Goal: Information Seeking & Learning: Learn about a topic

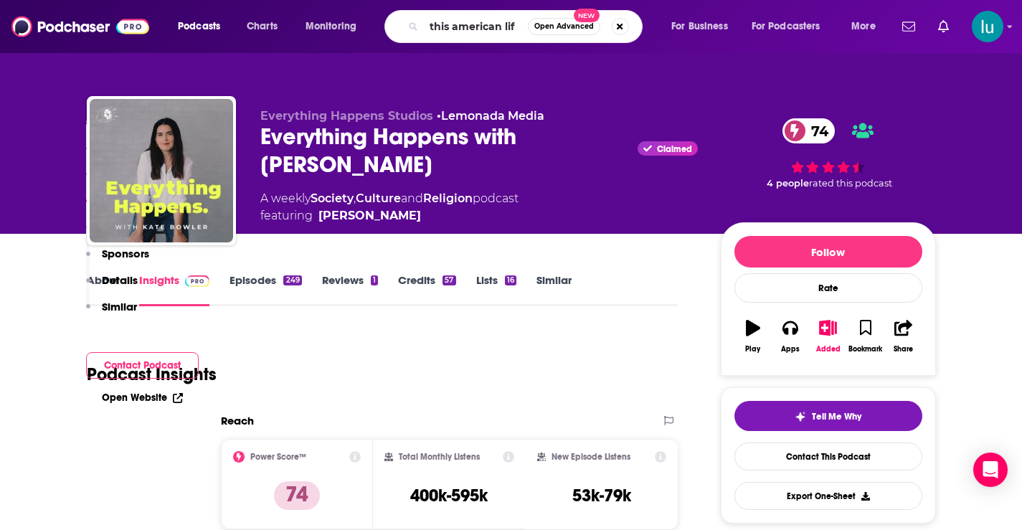
type input "this american life"
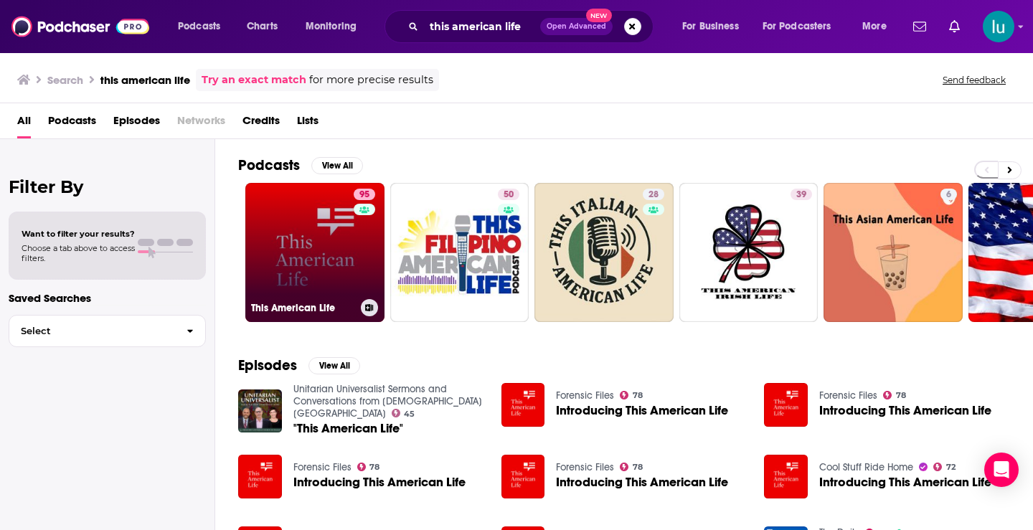
click at [317, 258] on link "95 This American Life" at bounding box center [314, 252] width 139 height 139
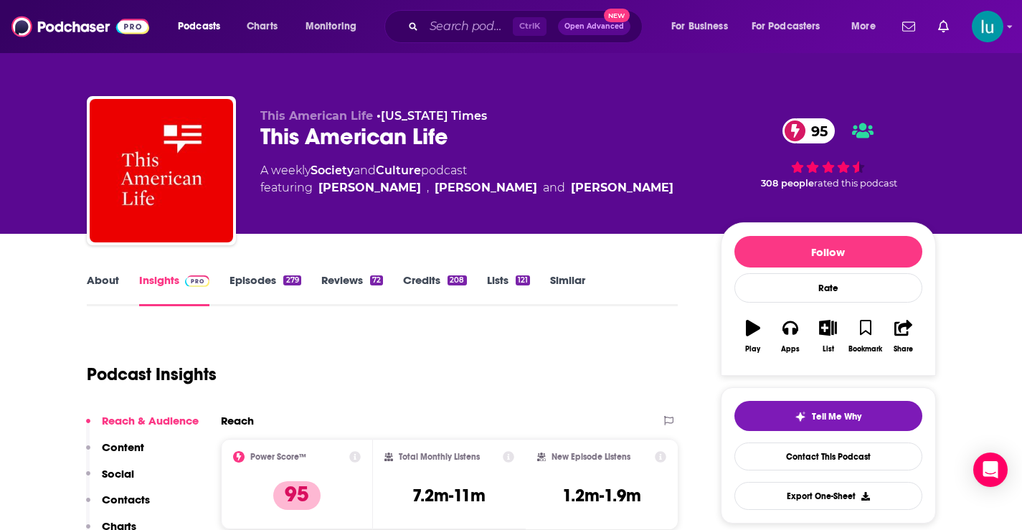
click at [106, 281] on link "About" at bounding box center [103, 289] width 32 height 33
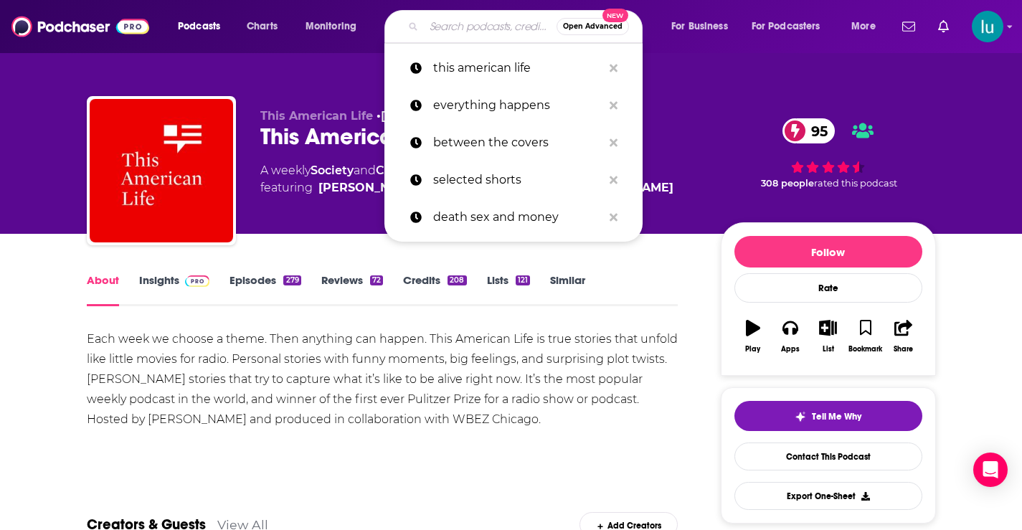
click at [425, 24] on input "Search podcasts, credits, & more..." at bounding box center [490, 26] width 133 height 23
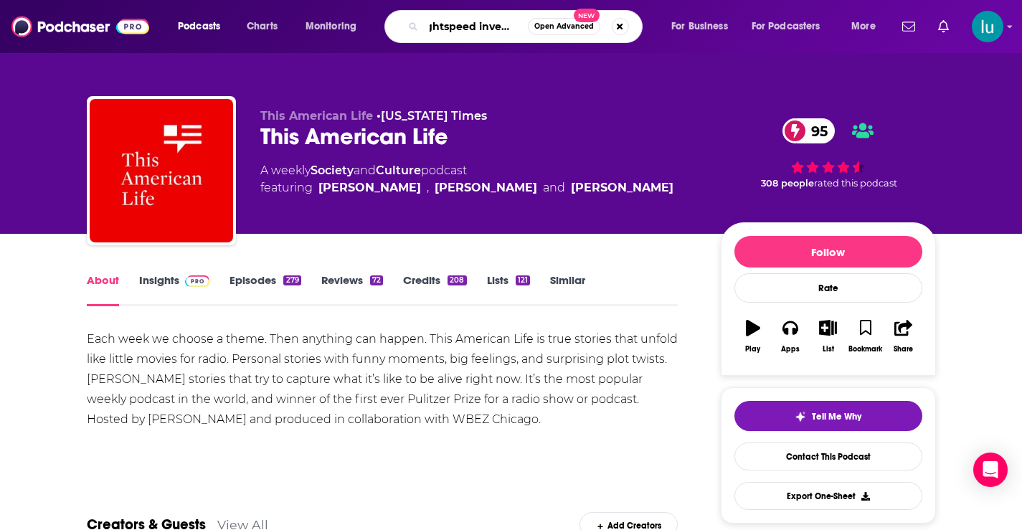
type input "lightspeed investing"
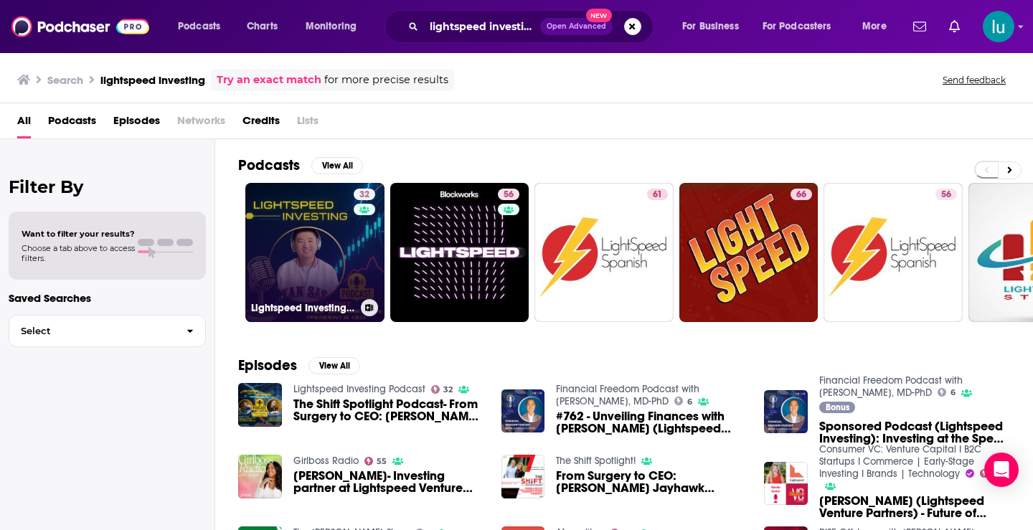
click at [312, 245] on link "32 Lightspeed Investing Podcast" at bounding box center [314, 252] width 139 height 139
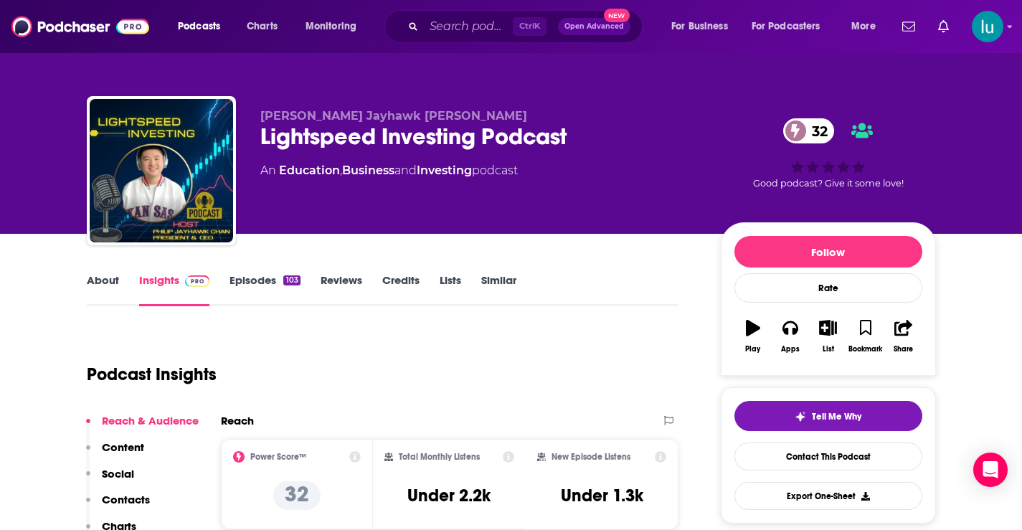
click at [104, 278] on link "About" at bounding box center [103, 289] width 32 height 33
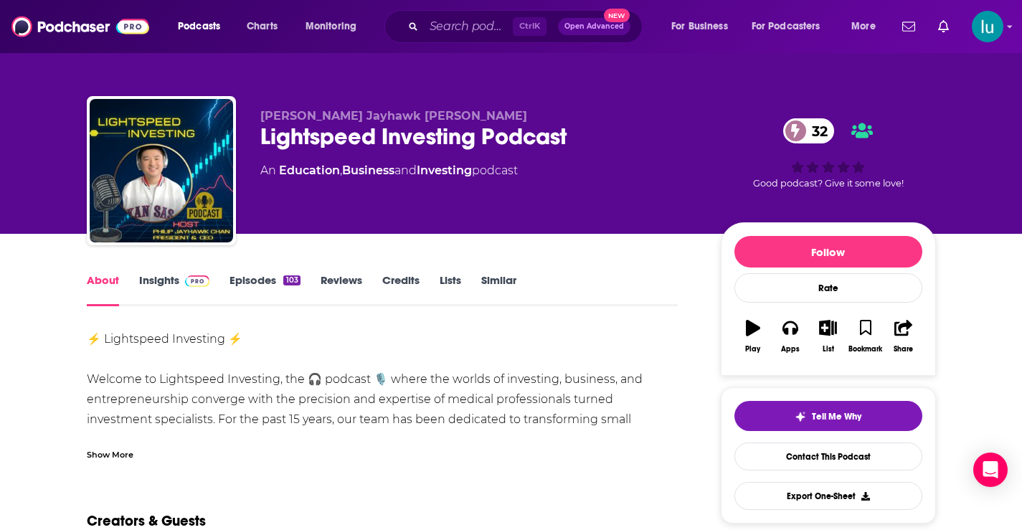
click at [109, 455] on div "Show More" at bounding box center [110, 454] width 47 height 14
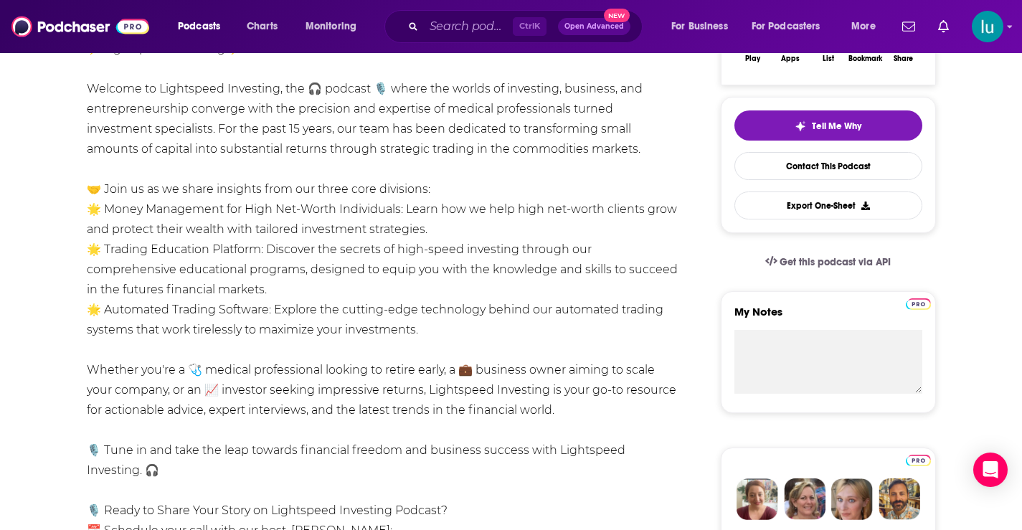
scroll to position [331, 0]
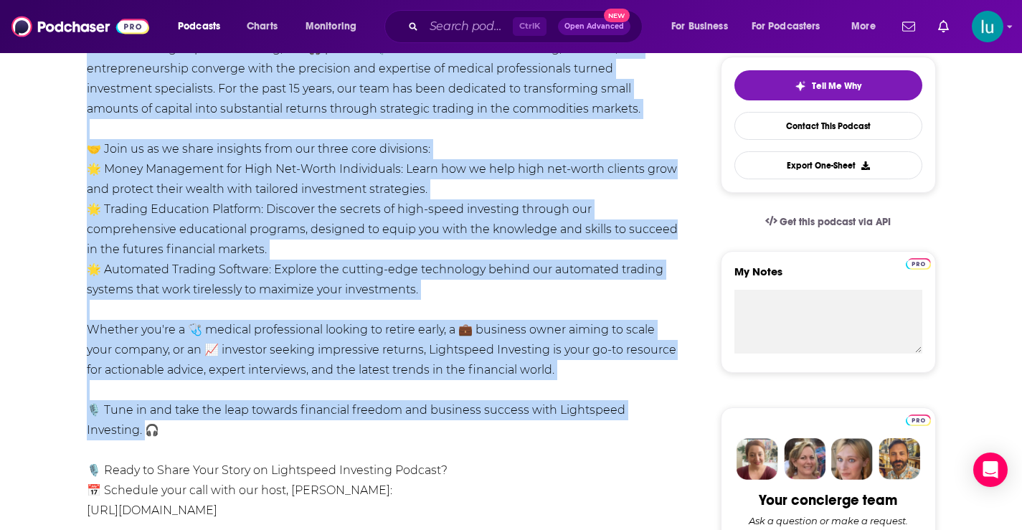
drag, startPoint x: 92, startPoint y: 365, endPoint x: 560, endPoint y: 363, distance: 468.4
click at [678, 416] on div "⚡ Lightspeed Investing ⚡ Welcome to Lightspeed Investing, the 🎧 podcast 🎙️ wher…" at bounding box center [383, 300] width 592 height 603
copy div "Loremip do Sitametcon Adipiscin, eli 🎧 seddoei 🎙️ tempo inc utlabo et doloremag…"
click at [283, 153] on div "⚡ Lightspeed Investing ⚡ Welcome to Lightspeed Investing, the 🎧 podcast 🎙️ wher…" at bounding box center [383, 300] width 592 height 603
